Goal: Information Seeking & Learning: Learn about a topic

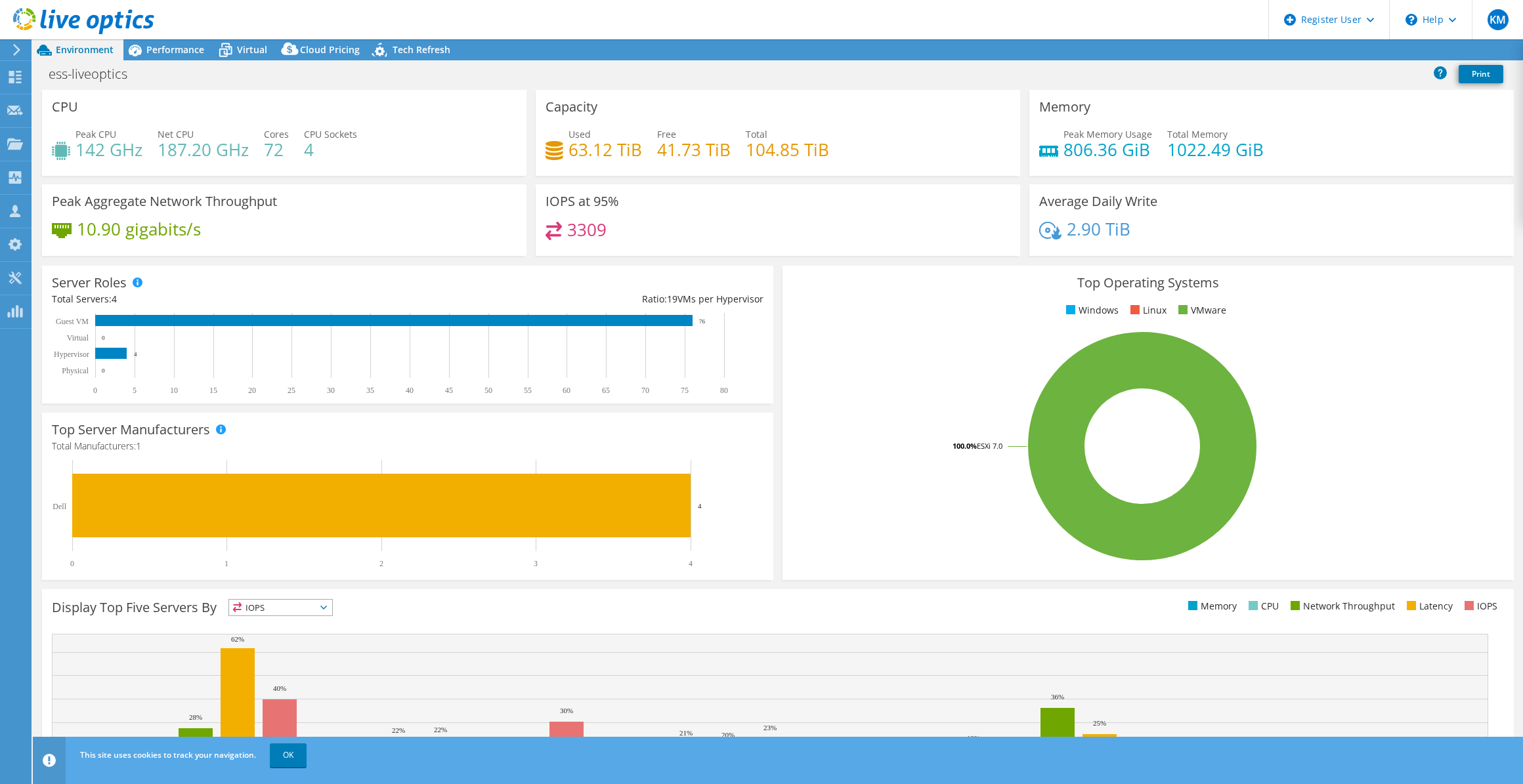
select select "USEast"
select select "USD"
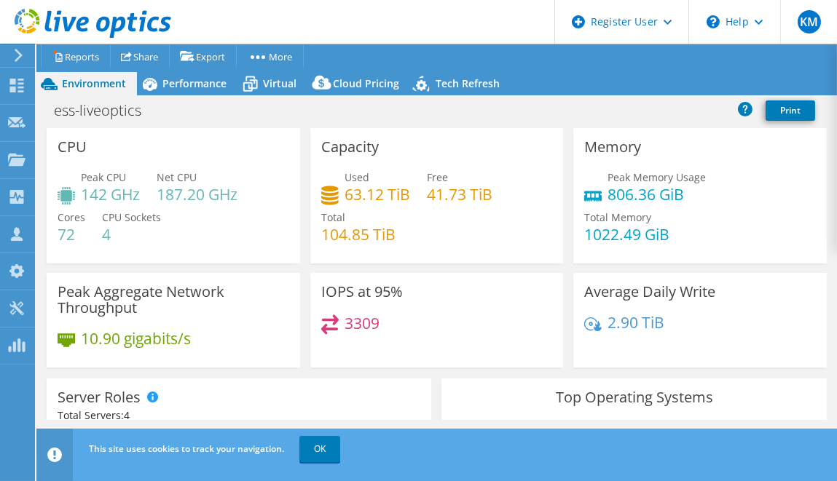
click at [204, 399] on div "Server Roles Physical Servers represent bare metal servers that were targets of…" at bounding box center [239, 463] width 385 height 168
click at [573, 352] on div "Average Daily Write 2.90 TiB" at bounding box center [699, 320] width 253 height 95
